Goal: Register for event/course

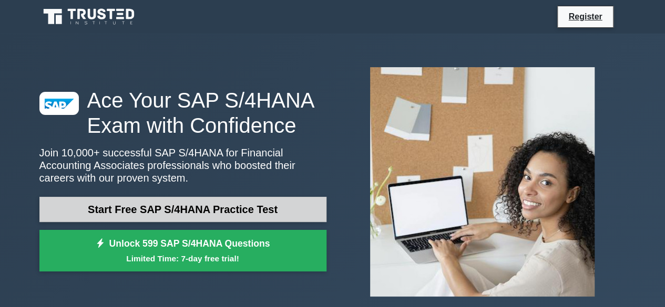
click at [261, 214] on link "Start Free SAP S/4HANA Practice Test" at bounding box center [182, 209] width 287 height 25
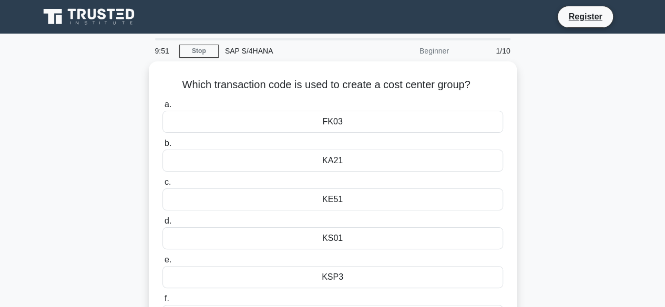
scroll to position [53, 0]
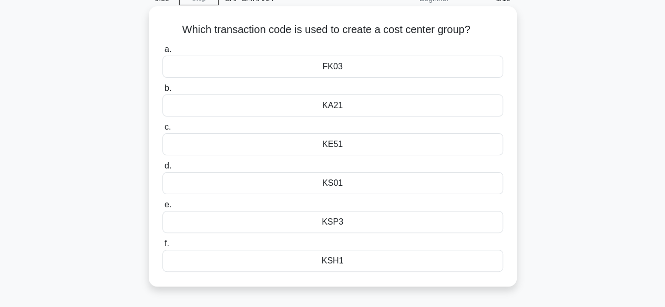
click at [339, 259] on div "KSH1" at bounding box center [332, 261] width 340 height 22
click at [162, 247] on input "f. KSH1" at bounding box center [162, 244] width 0 height 7
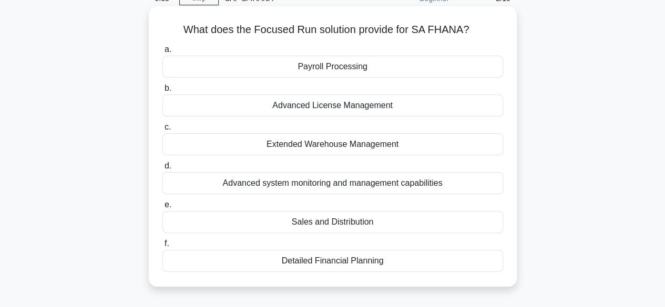
click at [348, 184] on div "Advanced system monitoring and management capabilities" at bounding box center [332, 183] width 340 height 22
click at [162, 170] on input "d. Advanced system monitoring and management capabilities" at bounding box center [162, 166] width 0 height 7
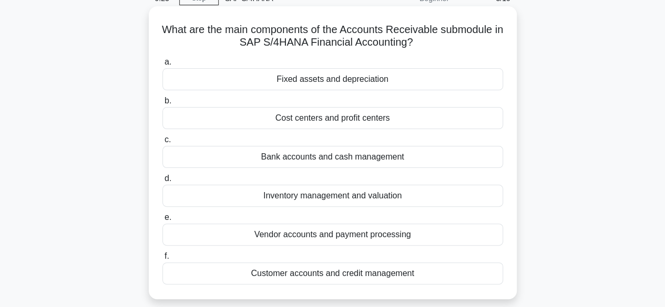
click at [350, 273] on div "Customer accounts and credit management" at bounding box center [332, 274] width 340 height 22
click at [162, 260] on input "f. Customer accounts and credit management" at bounding box center [162, 256] width 0 height 7
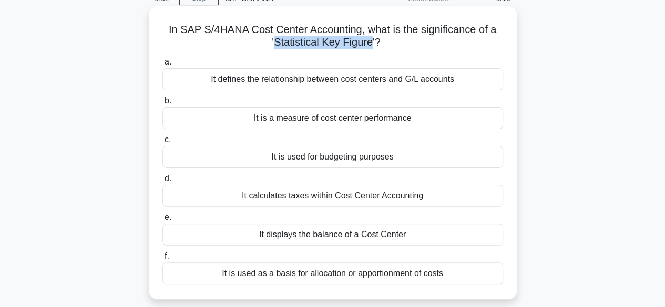
drag, startPoint x: 275, startPoint y: 44, endPoint x: 372, endPoint y: 44, distance: 97.2
click at [372, 44] on h5 "In SAP S/4HANA Cost Center Accounting, what is the significance of a 'Statistic…" at bounding box center [332, 36] width 343 height 26
copy h5 "Statistical Key Figure"
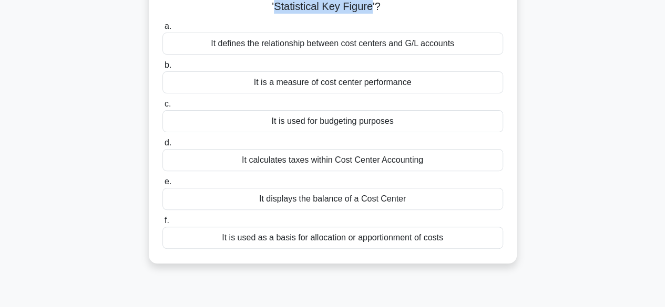
scroll to position [105, 0]
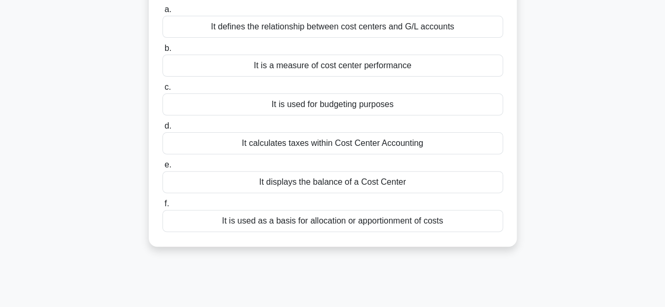
click at [390, 214] on div "It is used as a basis for allocation or apportionment of costs" at bounding box center [332, 221] width 340 height 22
click at [162, 208] on input "f. It is used as a basis for allocation or apportionment of costs" at bounding box center [162, 204] width 0 height 7
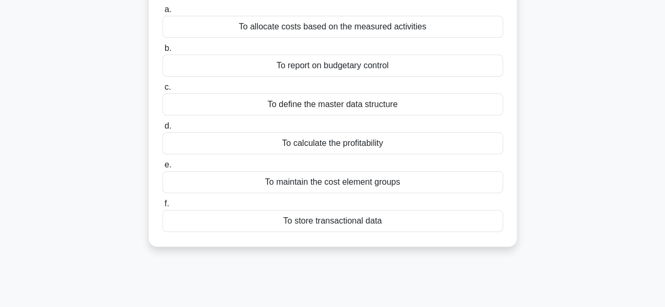
click at [367, 142] on div "To calculate the profitability" at bounding box center [332, 143] width 340 height 22
click at [162, 130] on input "d. To calculate the profitability" at bounding box center [162, 126] width 0 height 7
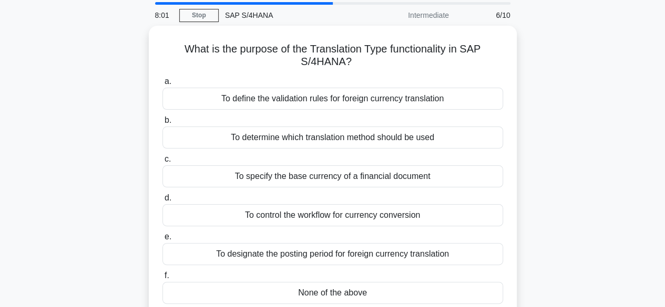
scroll to position [53, 0]
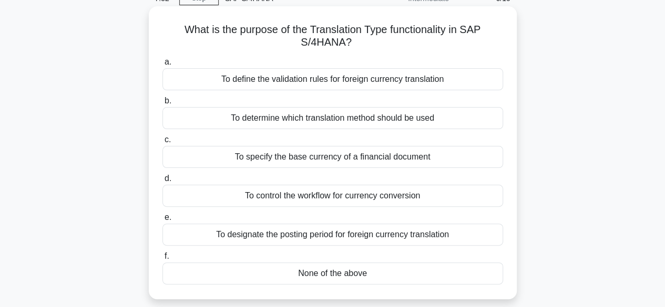
click at [360, 81] on div "To define the validation rules for foreign currency translation" at bounding box center [332, 79] width 340 height 22
click at [162, 66] on input "a. To define the validation rules for foreign currency translation" at bounding box center [162, 62] width 0 height 7
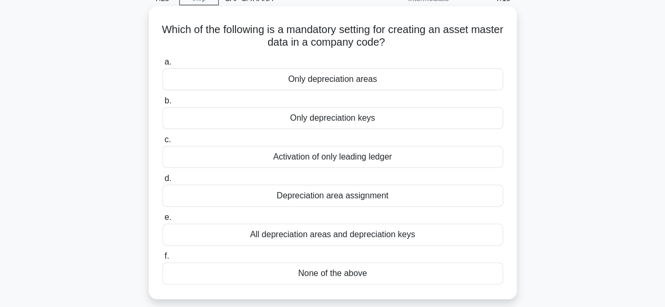
click at [387, 121] on div "Only depreciation keys" at bounding box center [332, 118] width 340 height 22
click at [162, 105] on input "b. Only depreciation keys" at bounding box center [162, 101] width 0 height 7
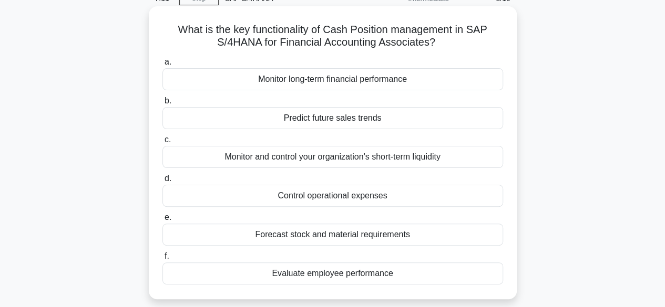
click at [412, 159] on div "Monitor and control your organization's short-term liquidity" at bounding box center [332, 157] width 340 height 22
click at [162, 143] on input "c. Monitor and control your organization's short-term liquidity" at bounding box center [162, 140] width 0 height 7
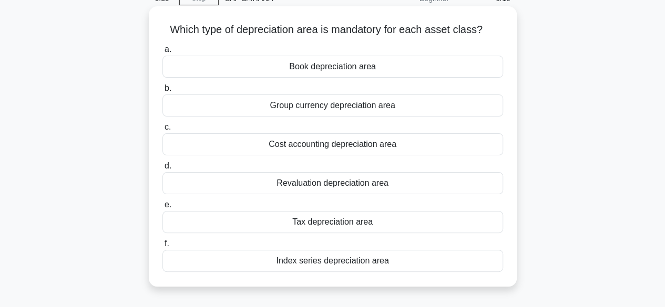
click at [367, 107] on div "Group currency depreciation area" at bounding box center [332, 106] width 340 height 22
click at [162, 92] on input "b. Group currency depreciation area" at bounding box center [162, 88] width 0 height 7
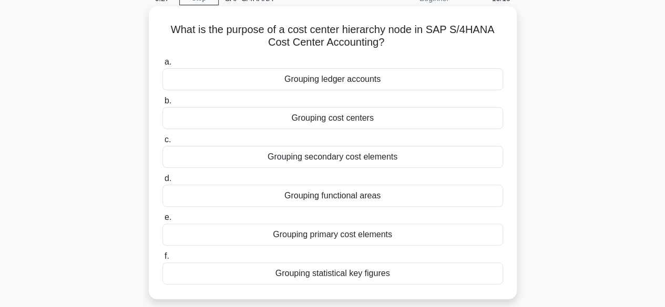
click at [355, 120] on div "Grouping cost centers" at bounding box center [332, 118] width 340 height 22
click at [162, 105] on input "b. Grouping cost centers" at bounding box center [162, 101] width 0 height 7
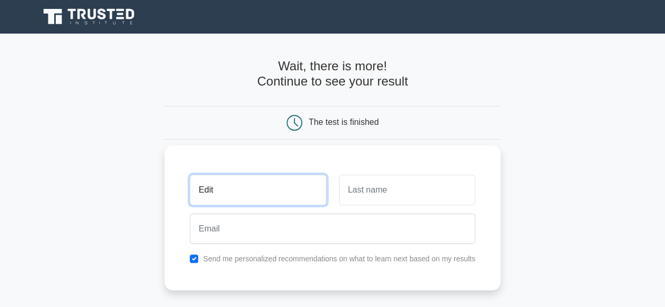
type input "Edit"
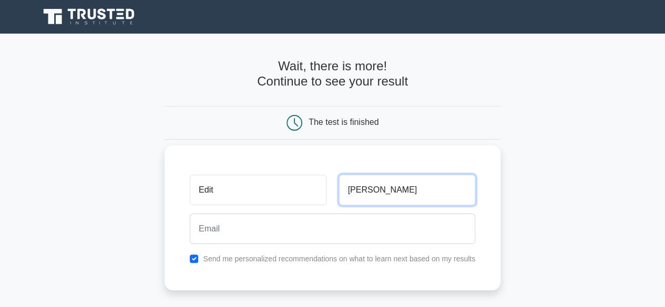
type input "Kovács"
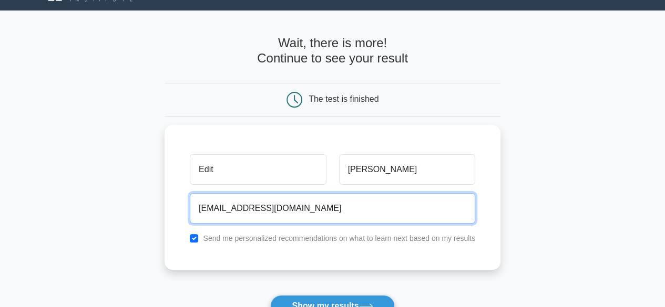
scroll to position [53, 0]
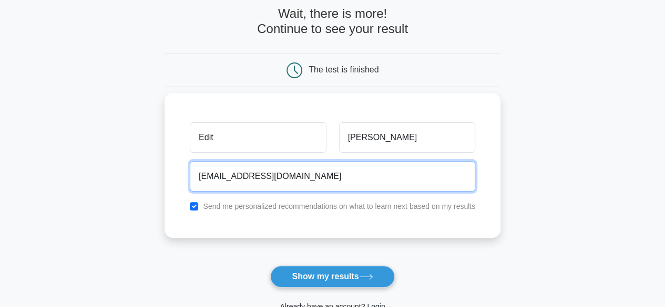
type input "edeeth86@gmail.com"
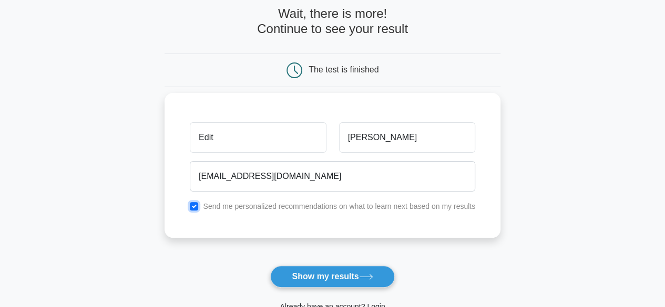
click at [197, 207] on input "checkbox" at bounding box center [194, 206] width 8 height 8
checkbox input "false"
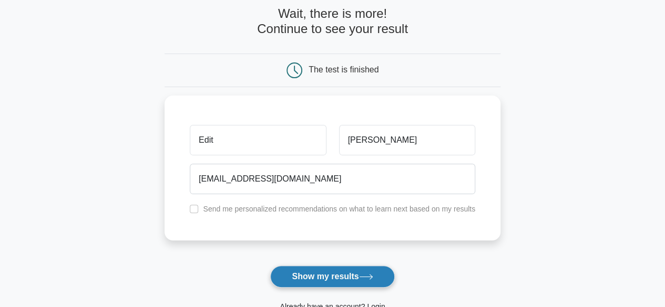
click at [315, 278] on button "Show my results" at bounding box center [332, 277] width 124 height 22
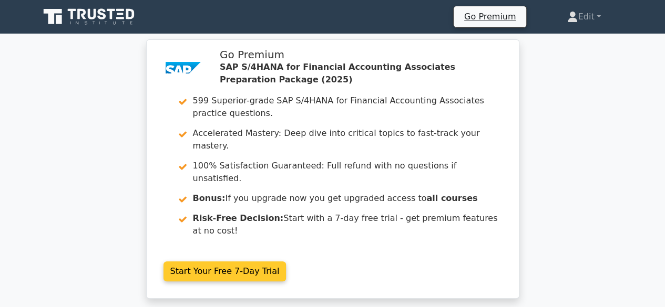
click at [253, 262] on link "Start Your Free 7-Day Trial" at bounding box center [224, 272] width 123 height 20
